Goal: Task Accomplishment & Management: Manage account settings

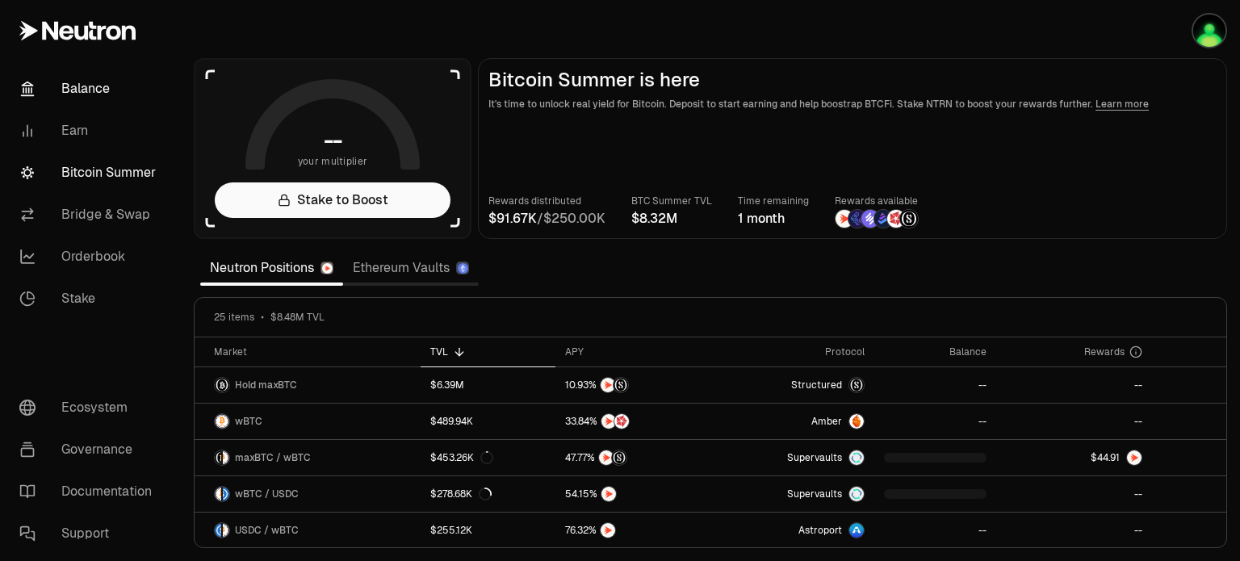
click at [94, 90] on link "Balance" at bounding box center [90, 89] width 168 height 42
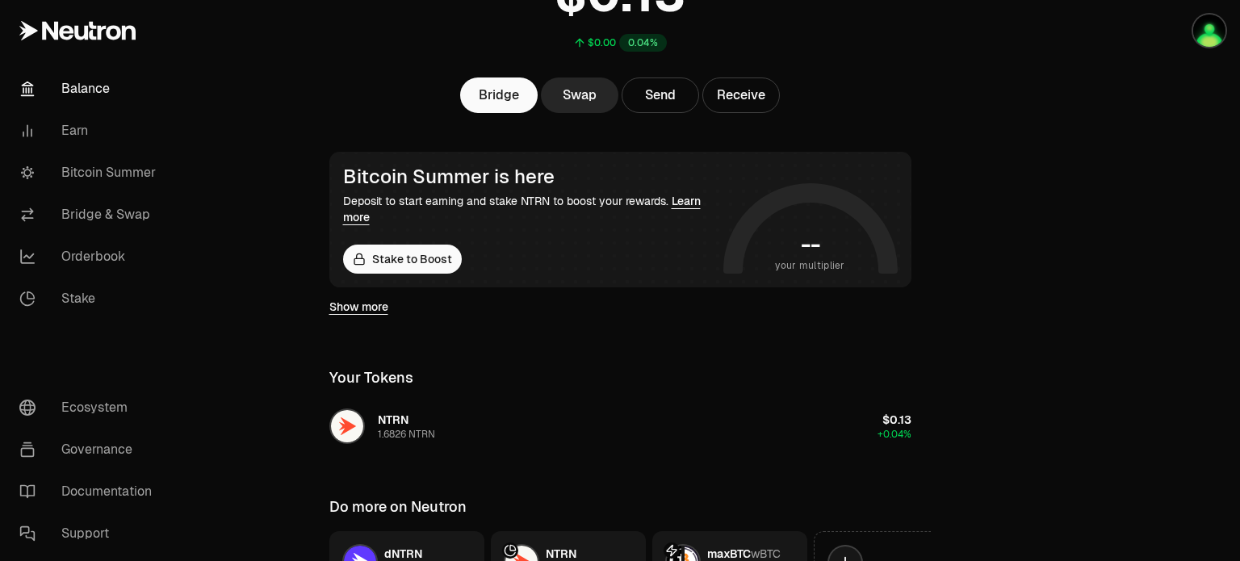
scroll to position [242, 0]
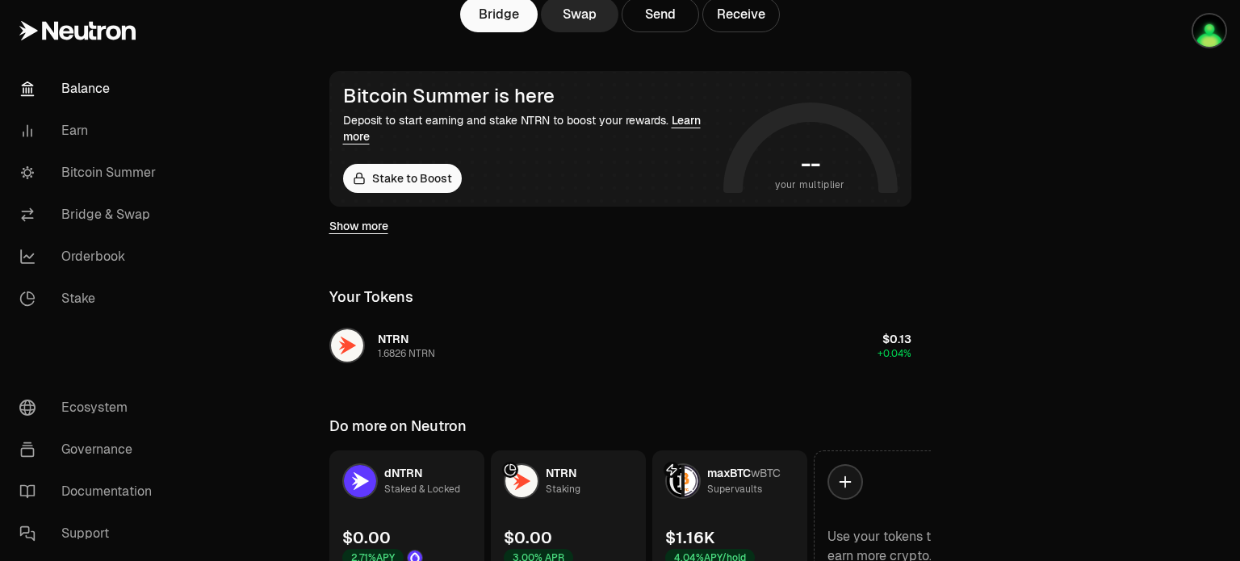
click at [346, 231] on link "Show more" at bounding box center [358, 226] width 59 height 16
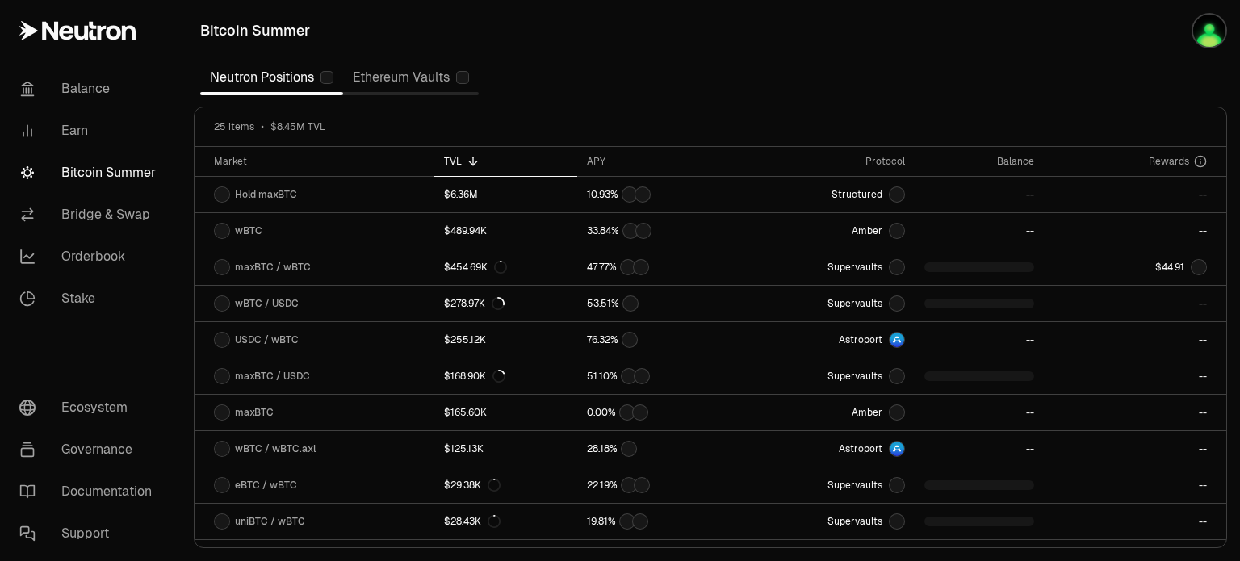
click at [346, 225] on link "wBTC" at bounding box center [315, 231] width 240 height 36
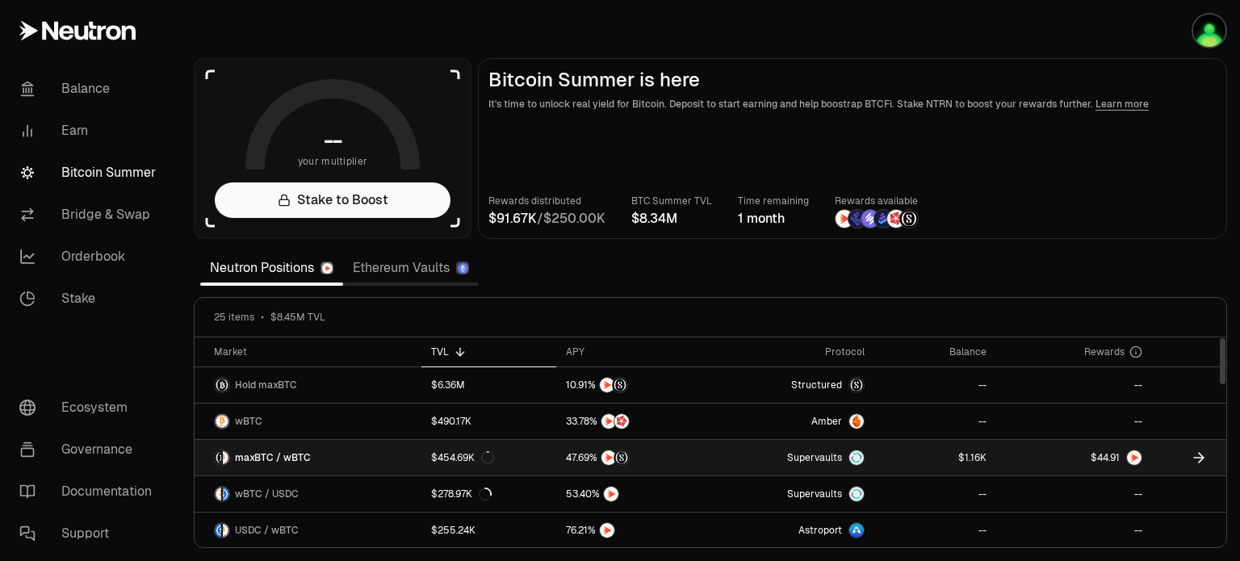
click at [1171, 448] on link at bounding box center [1189, 458] width 74 height 36
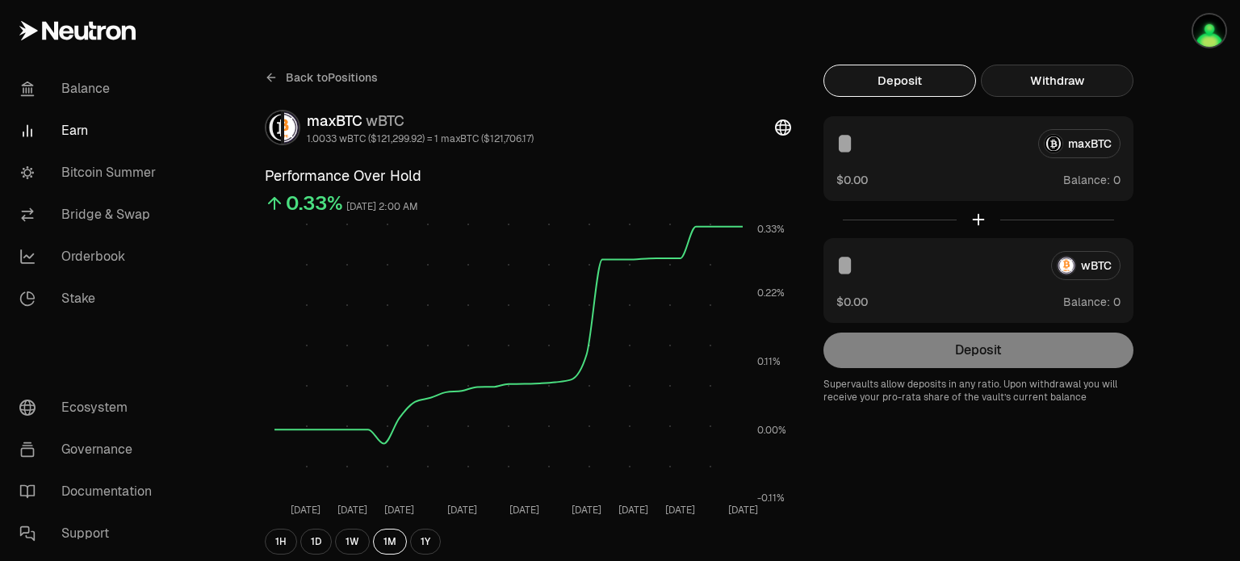
click at [1063, 73] on button "Withdraw" at bounding box center [1057, 81] width 153 height 32
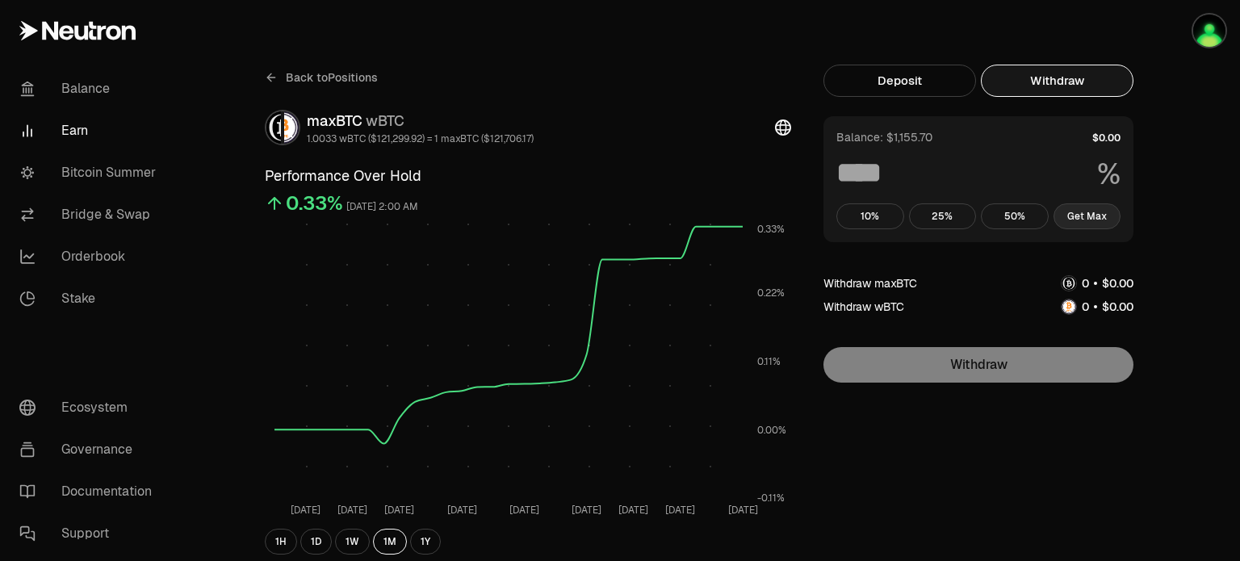
click at [1089, 212] on button "Get Max" at bounding box center [1088, 216] width 68 height 26
type input "***"
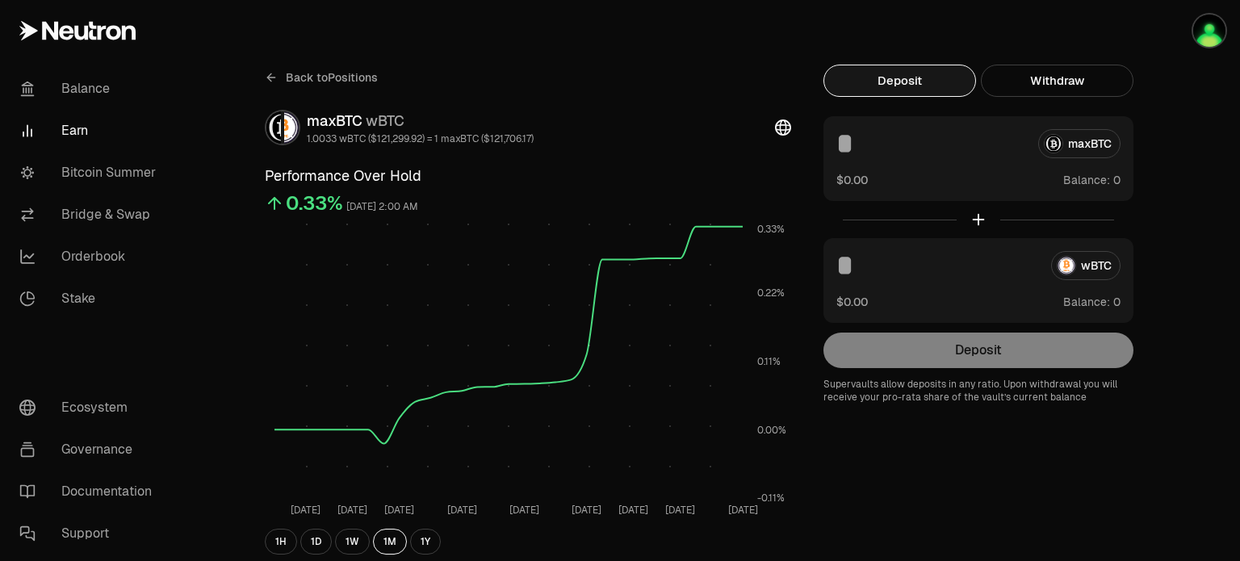
click at [891, 78] on button "Deposit" at bounding box center [900, 81] width 153 height 32
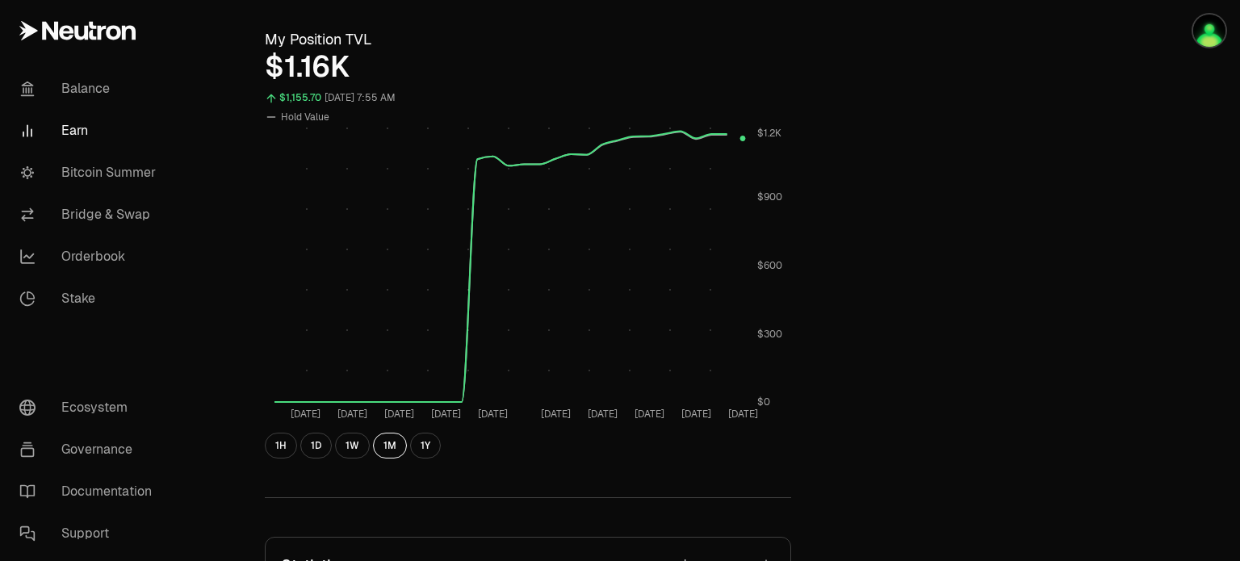
scroll to position [888, 0]
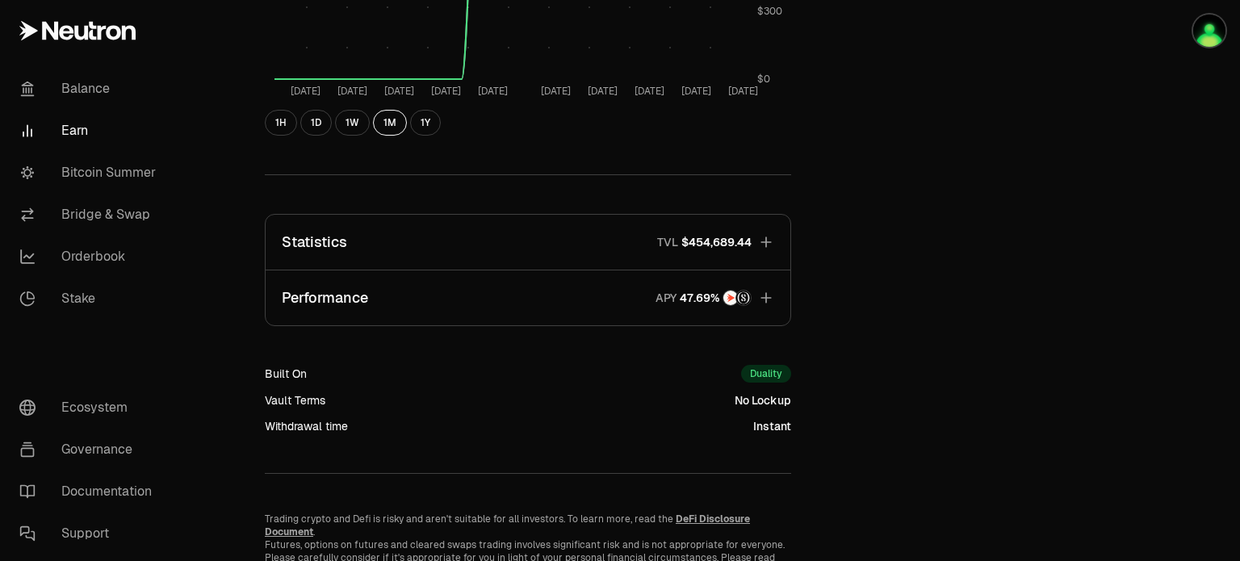
click at [734, 245] on span "$454,689.44" at bounding box center [717, 242] width 70 height 16
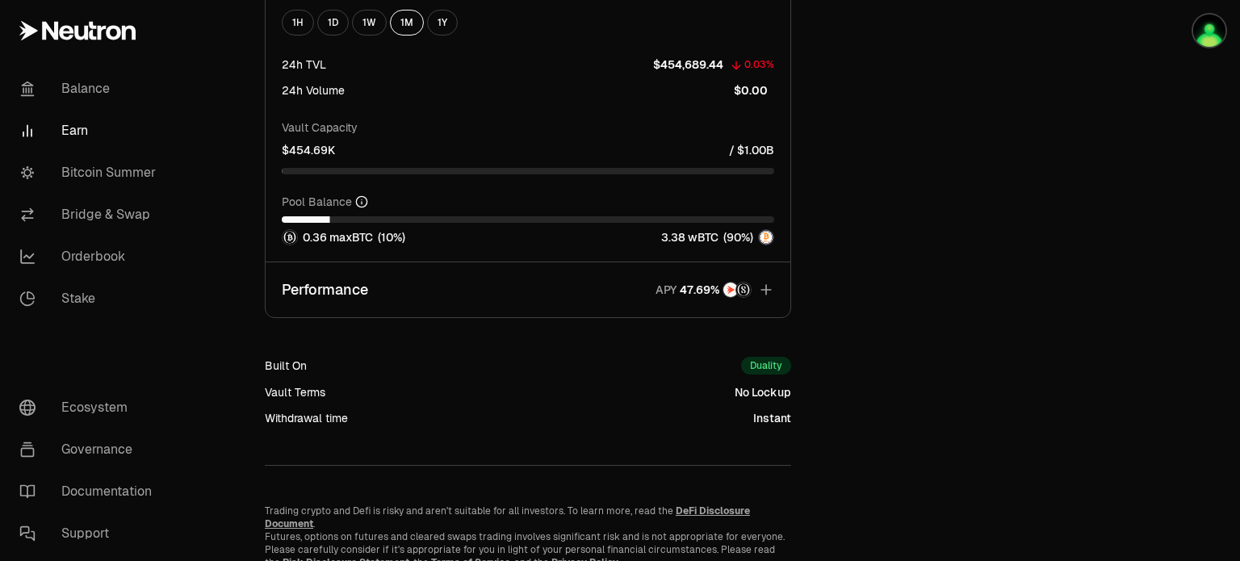
scroll to position [1997, 0]
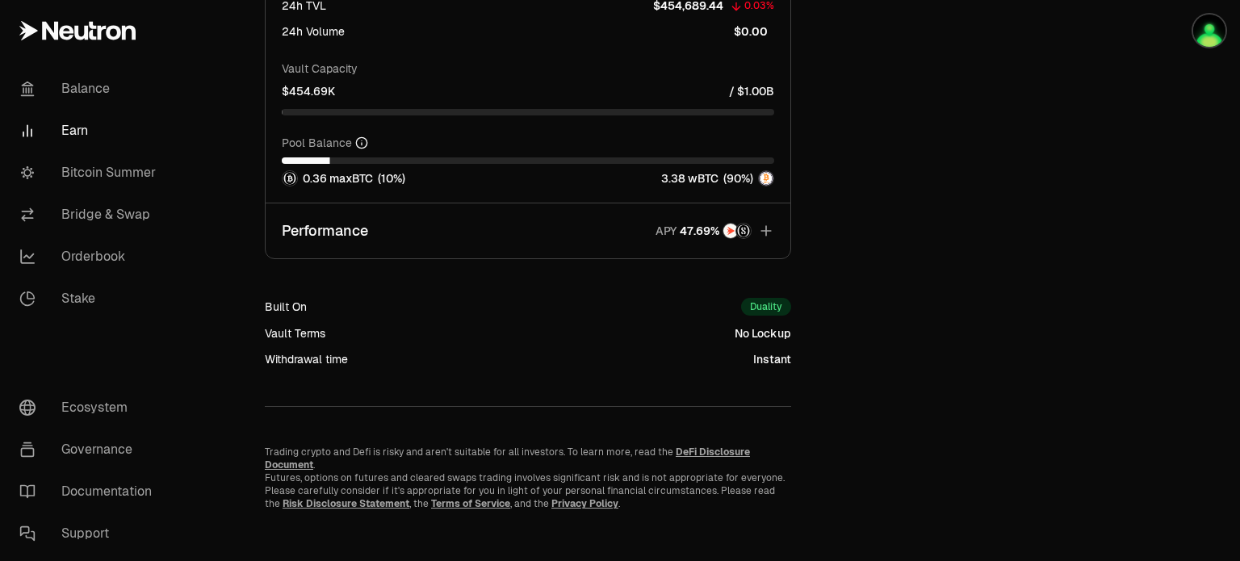
click at [762, 227] on icon "button" at bounding box center [766, 231] width 16 height 16
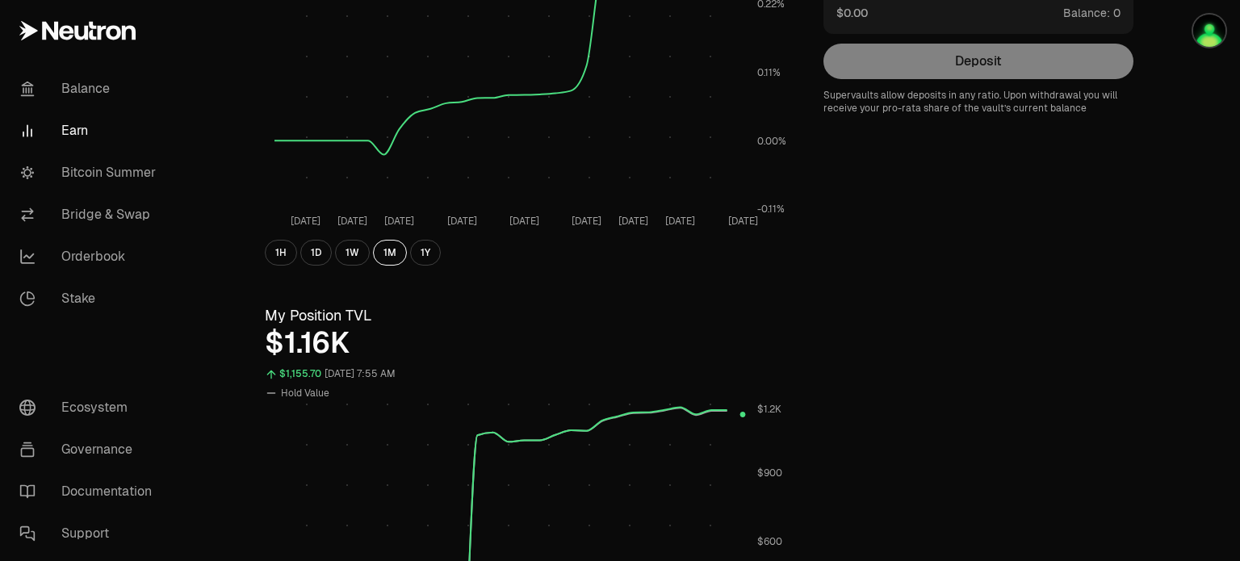
scroll to position [0, 0]
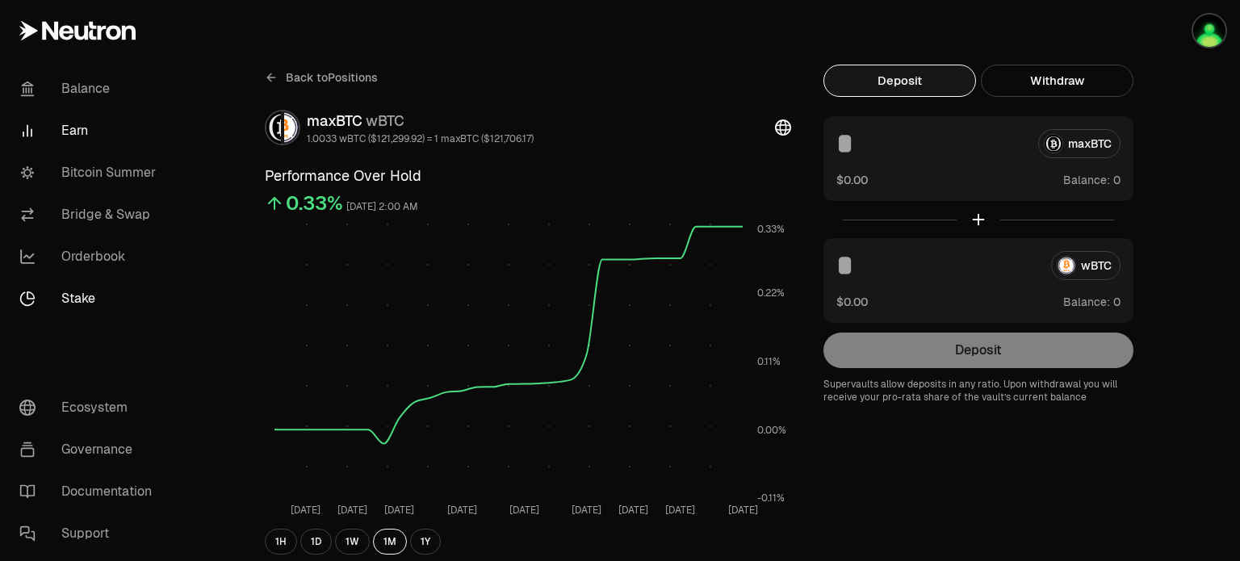
click at [72, 299] on link "Stake" at bounding box center [90, 299] width 168 height 42
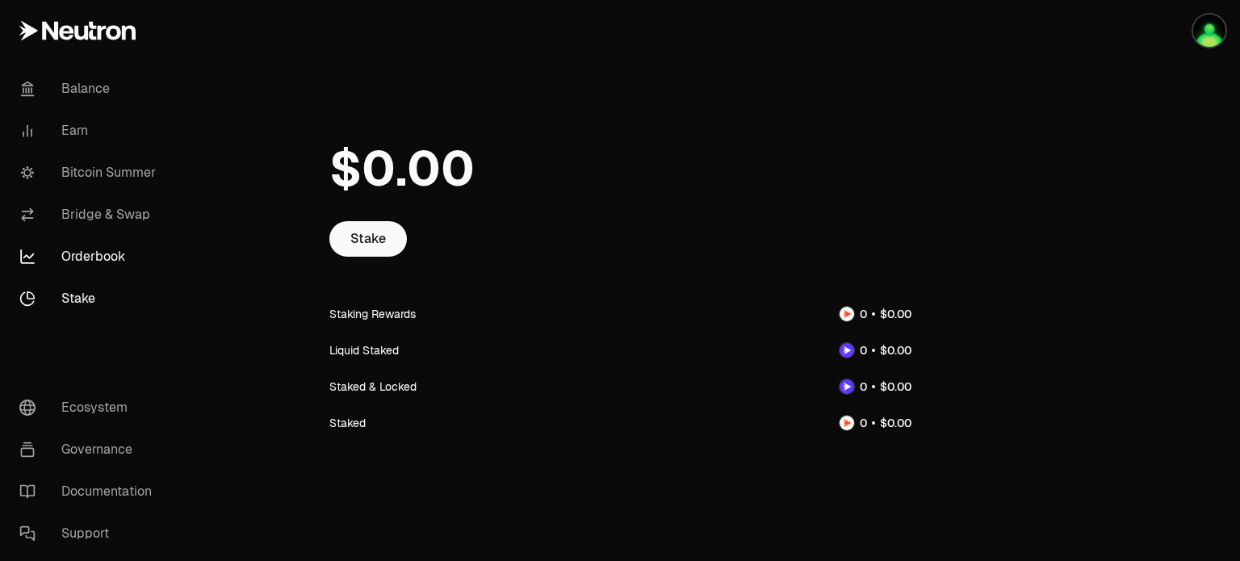
click at [89, 251] on link "Orderbook" at bounding box center [90, 257] width 168 height 42
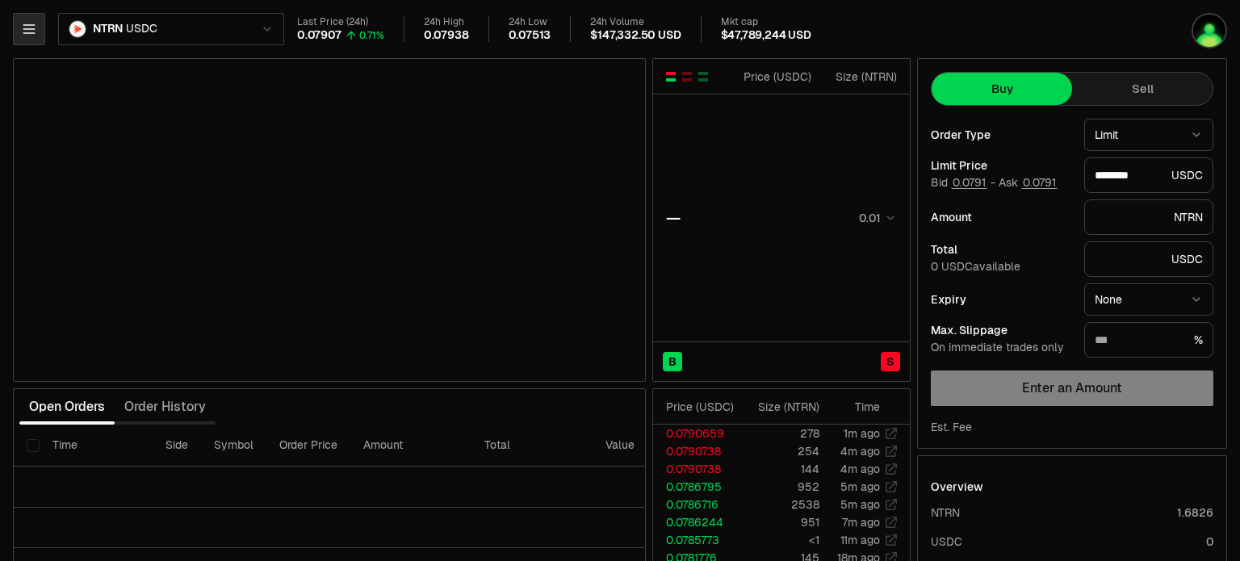
type input "********"
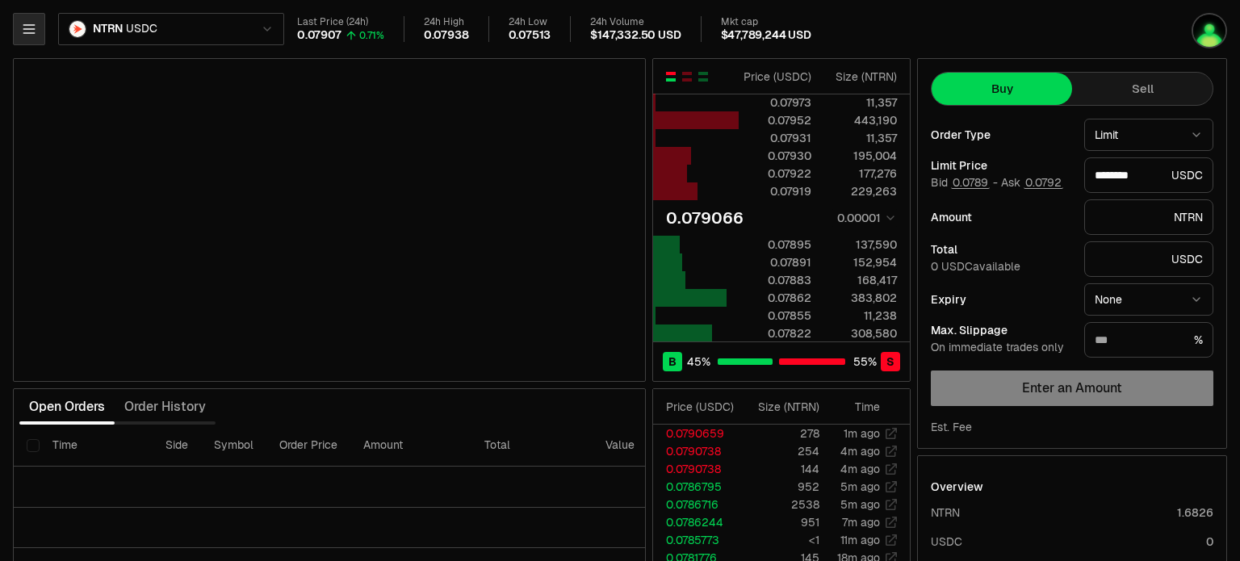
click at [29, 25] on icon "button" at bounding box center [28, 29] width 10 height 8
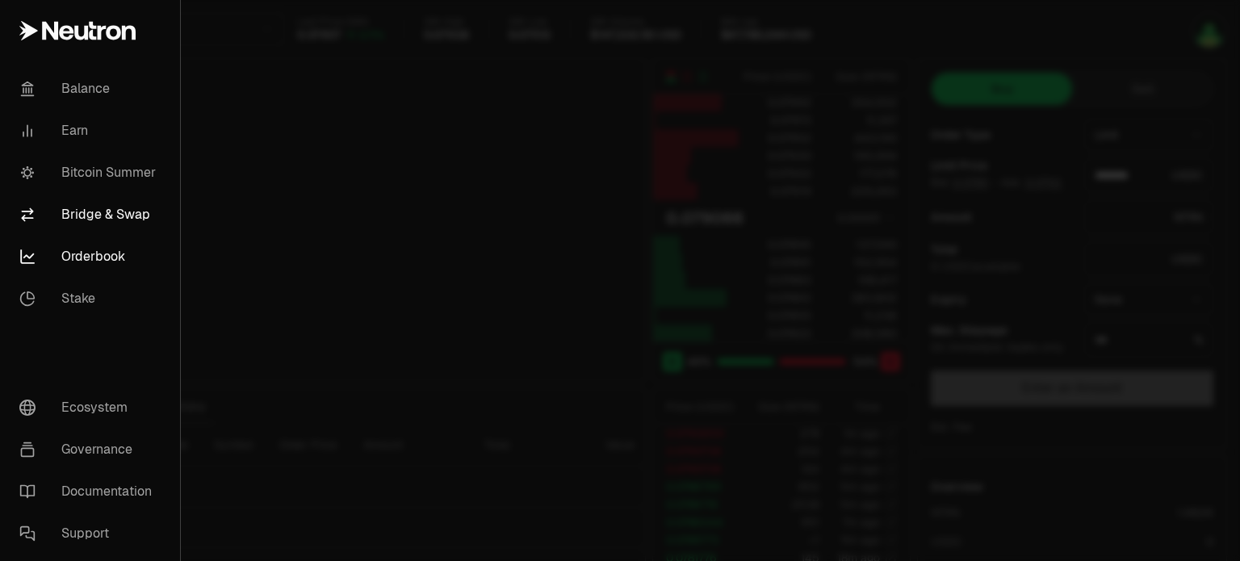
click at [88, 212] on link "Bridge & Swap" at bounding box center [89, 215] width 167 height 42
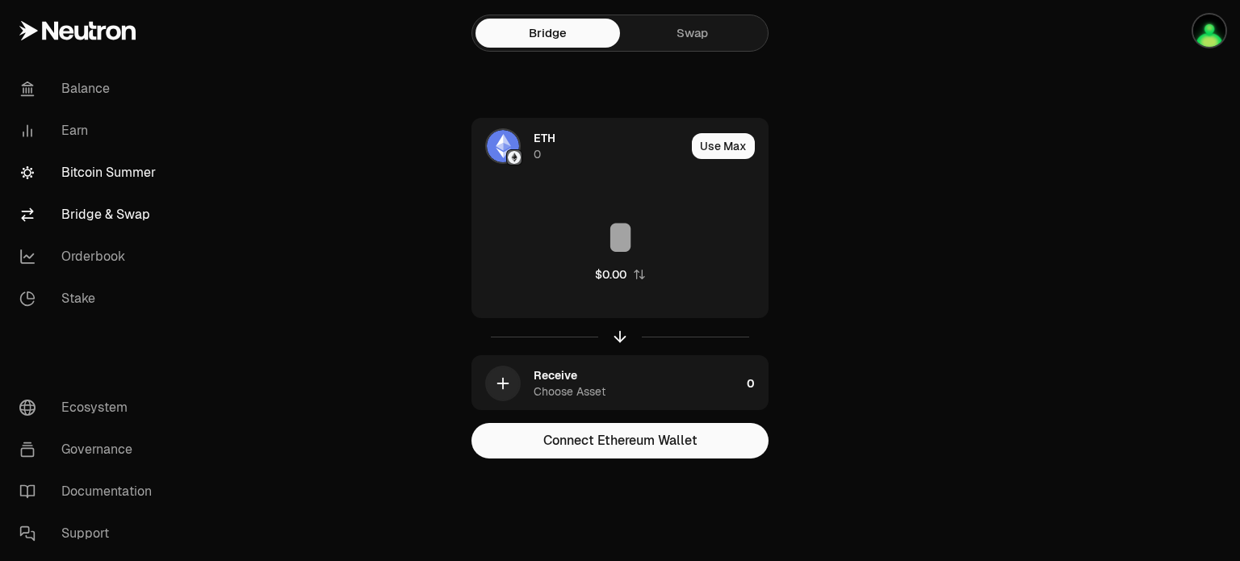
click at [97, 172] on link "Bitcoin Summer" at bounding box center [90, 173] width 168 height 42
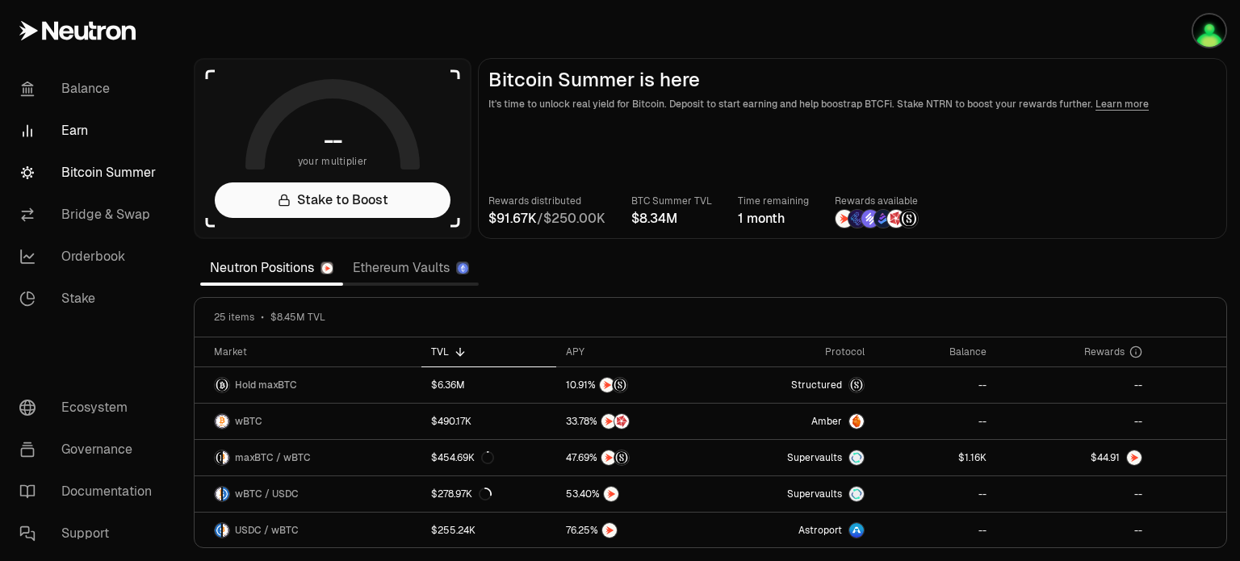
click at [75, 128] on link "Earn" at bounding box center [90, 131] width 168 height 42
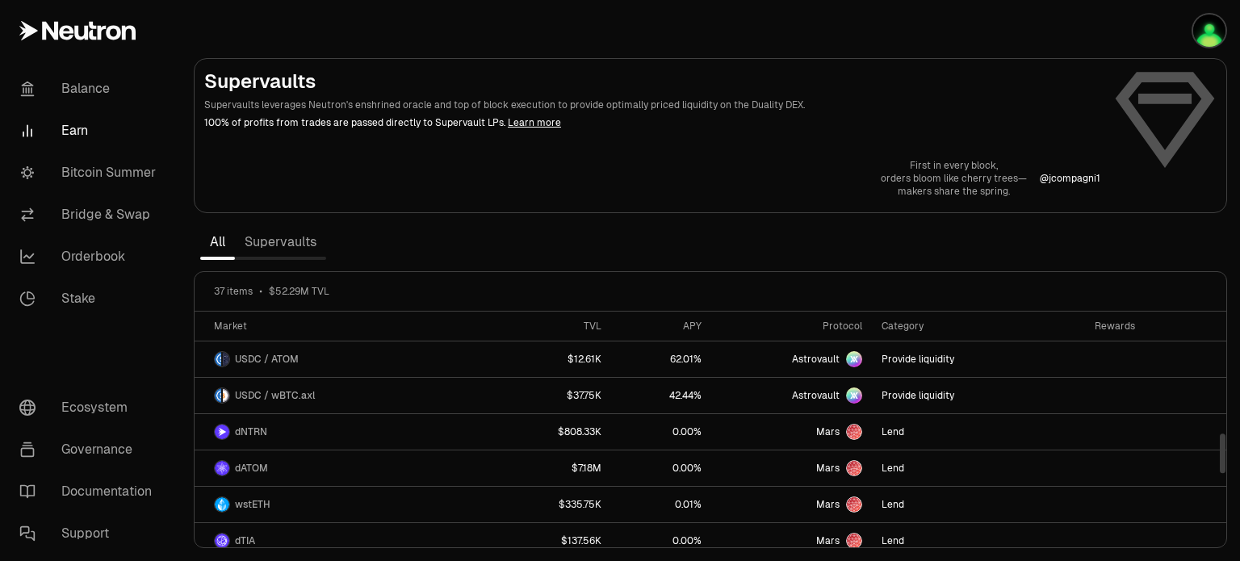
scroll to position [323, 0]
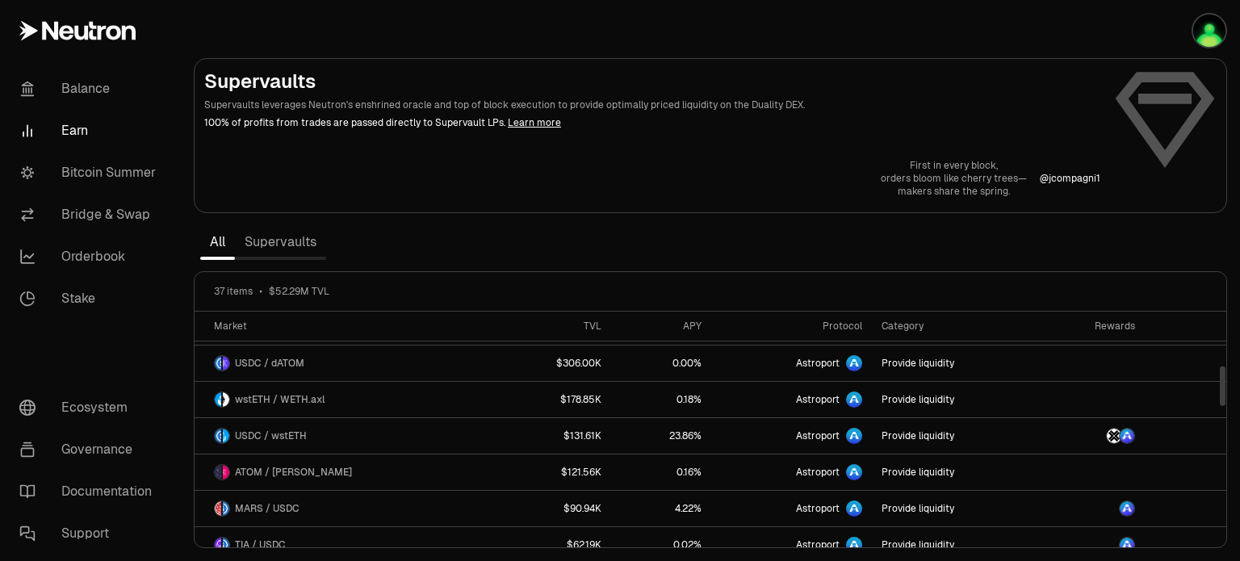
click at [255, 249] on link "Supervaults" at bounding box center [280, 242] width 91 height 32
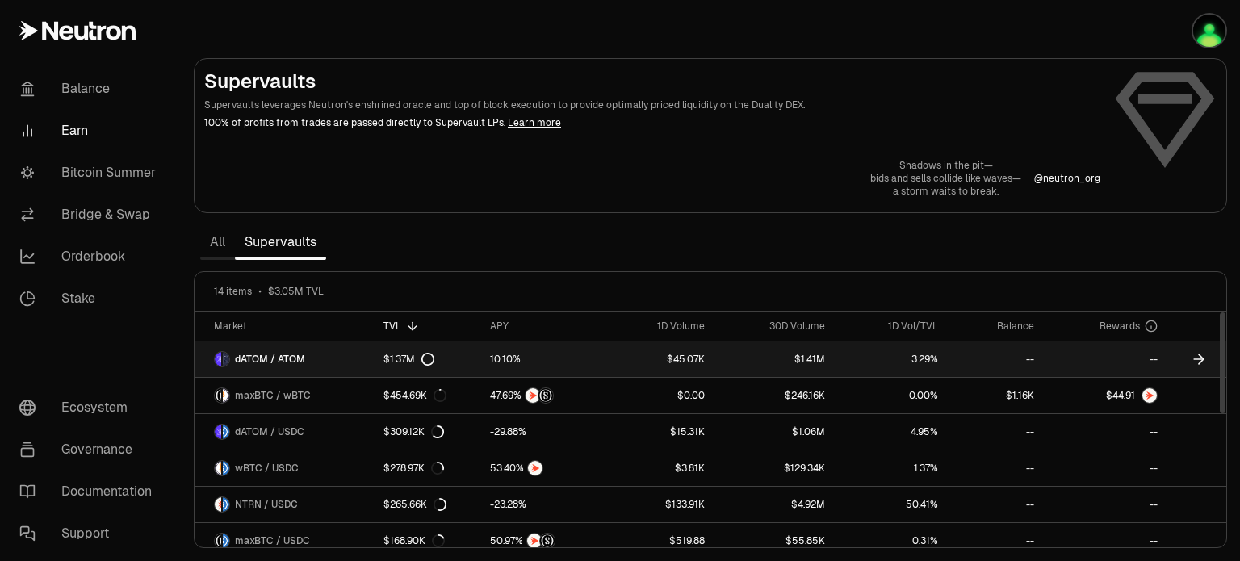
scroll to position [299, 0]
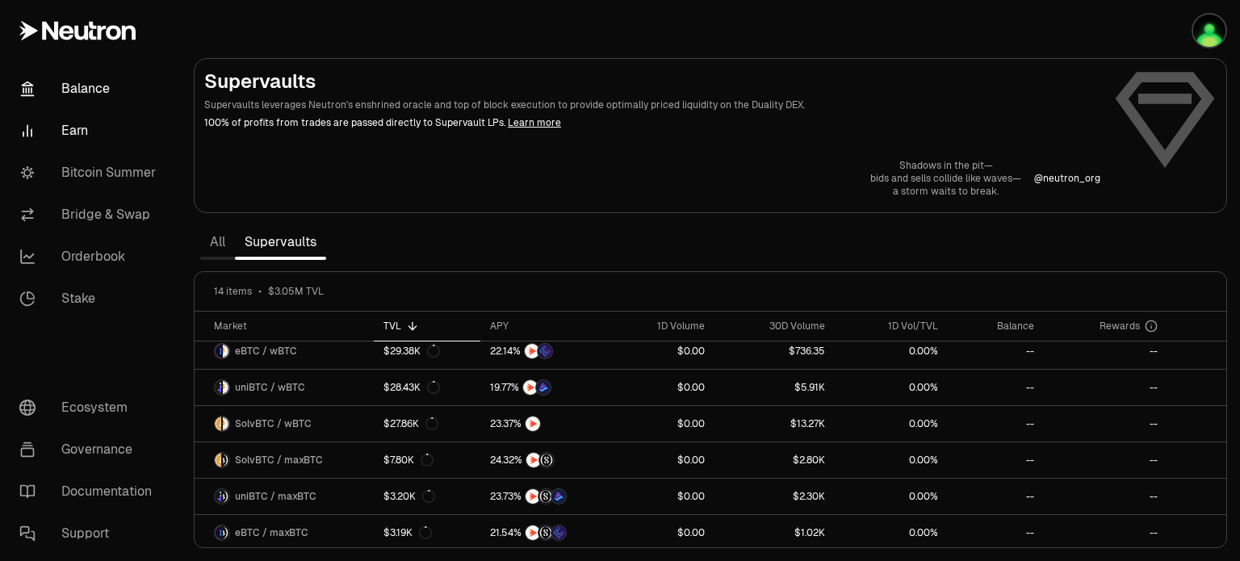
click at [95, 83] on link "Balance" at bounding box center [90, 89] width 168 height 42
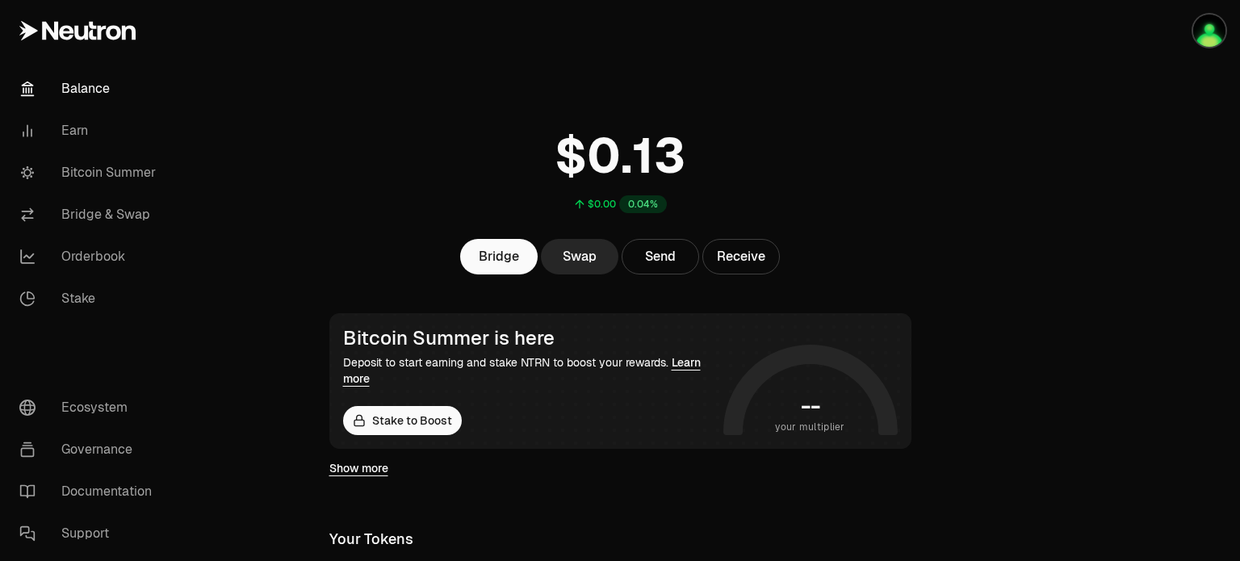
click at [1179, 111] on div at bounding box center [1149, 443] width 181 height 887
